Goal: Information Seeking & Learning: Learn about a topic

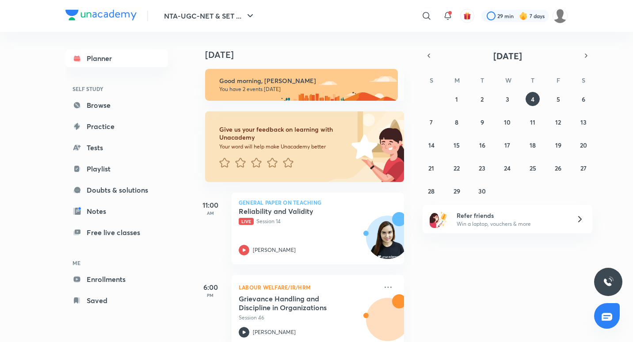
scroll to position [18, 0]
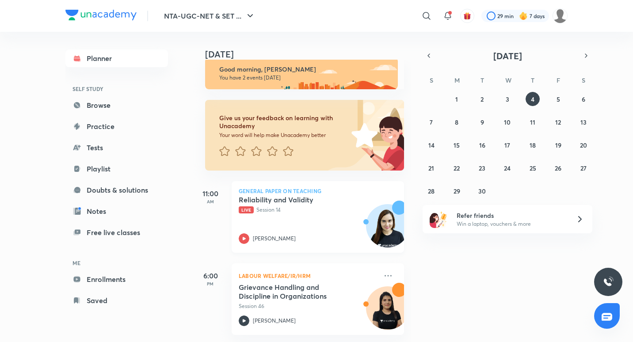
click at [319, 206] on p "Live Session 14" at bounding box center [308, 210] width 139 height 8
